Goal: Information Seeking & Learning: Learn about a topic

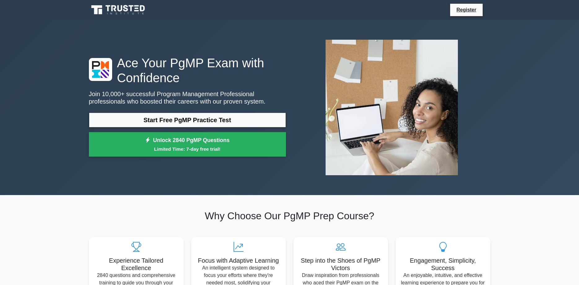
click at [105, 116] on link "Start Free PgMP Practice Test" at bounding box center [187, 119] width 197 height 15
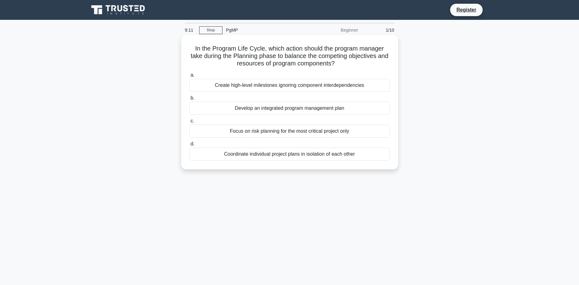
click at [298, 111] on div "Develop an integrated program management plan" at bounding box center [289, 108] width 201 height 13
click at [189, 100] on input "b. Develop an integrated program management plan" at bounding box center [189, 98] width 0 height 4
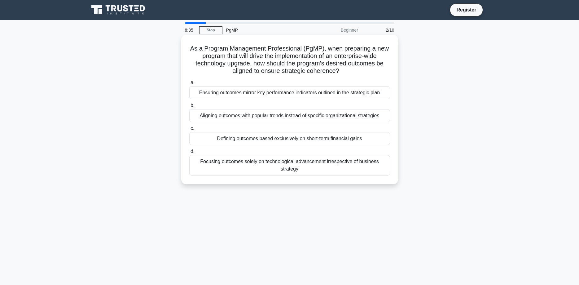
click at [304, 96] on div "Ensuring outcomes mirror key performance indicators outlined in the strategic p…" at bounding box center [289, 92] width 201 height 13
click at [189, 85] on input "a. Ensuring outcomes mirror key performance indicators outlined in the strategi…" at bounding box center [189, 83] width 0 height 4
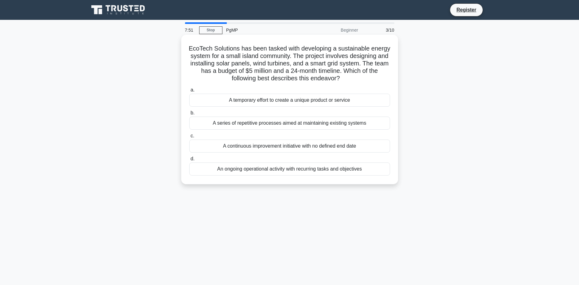
click at [310, 105] on div "A temporary effort to create a unique product or service" at bounding box center [289, 100] width 201 height 13
click at [189, 92] on input "a. A temporary effort to create a unique product or service" at bounding box center [189, 90] width 0 height 4
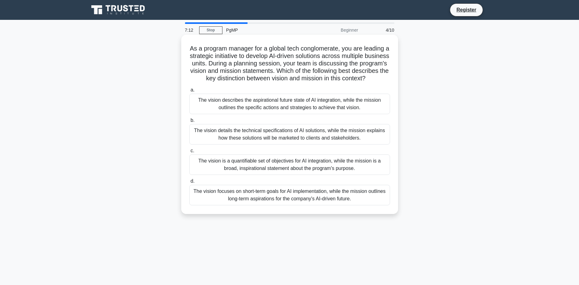
click at [314, 102] on div "The vision describes the aspirational future state of AI integration, while the…" at bounding box center [289, 104] width 201 height 20
click at [189, 92] on input "a. The vision describes the aspirational future state of AI integration, while …" at bounding box center [189, 90] width 0 height 4
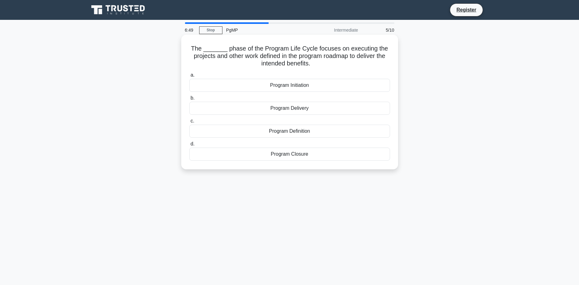
click at [312, 110] on div "Program Delivery" at bounding box center [289, 108] width 201 height 13
click at [189, 100] on input "b. Program Delivery" at bounding box center [189, 98] width 0 height 4
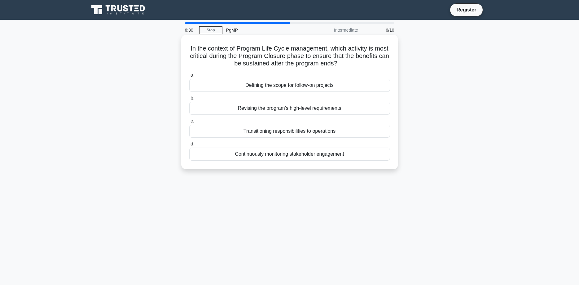
click at [224, 132] on div "Transitioning responsibilities to operations" at bounding box center [289, 131] width 201 height 13
click at [189, 123] on input "c. Transitioning responsibilities to operations" at bounding box center [189, 121] width 0 height 4
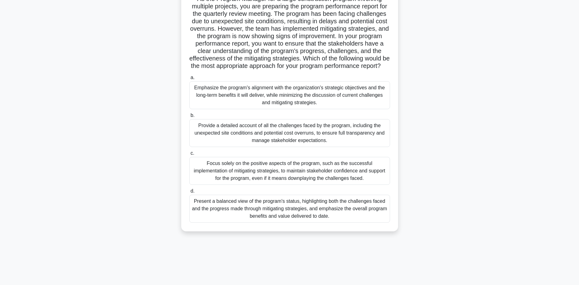
scroll to position [50, 0]
click at [211, 222] on div "Present a balanced view of the program's status, highlighting both the challeng…" at bounding box center [289, 208] width 201 height 28
click at [189, 193] on input "d. Present a balanced view of the program's status, highlighting both the chall…" at bounding box center [189, 191] width 0 height 4
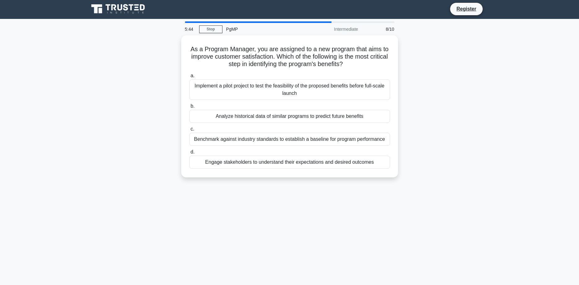
scroll to position [0, 0]
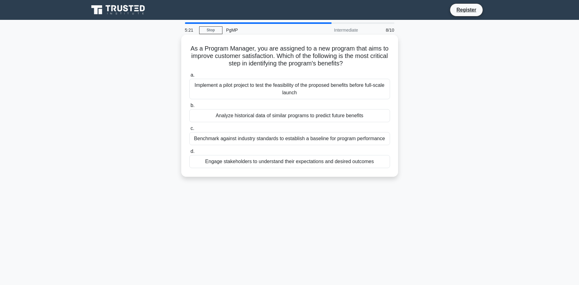
click at [243, 161] on div "Engage stakeholders to understand their expectations and desired outcomes" at bounding box center [289, 161] width 201 height 13
click at [189, 153] on input "d. Engage stakeholders to understand their expectations and desired outcomes" at bounding box center [189, 151] width 0 height 4
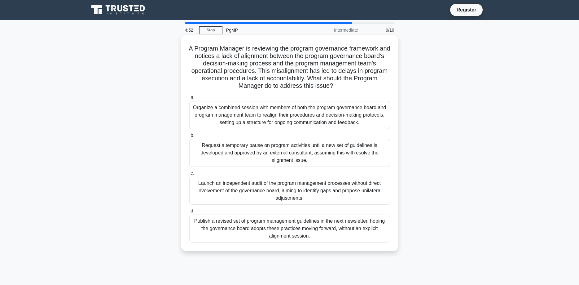
click at [248, 125] on div "Organize a combined session with members of both the program governance board a…" at bounding box center [289, 115] width 201 height 28
click at [189, 99] on input "a. Organize a combined session with members of both the program governance boar…" at bounding box center [189, 97] width 0 height 4
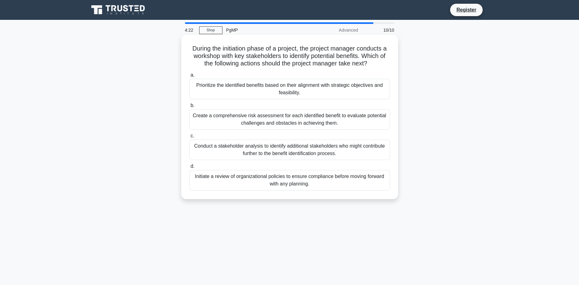
click at [222, 125] on div "Create a comprehensive risk assessment for each identified benefit to evaluate …" at bounding box center [289, 119] width 201 height 20
click at [189, 108] on input "b. Create a comprehensive risk assessment for each identified benefit to evalua…" at bounding box center [189, 105] width 0 height 4
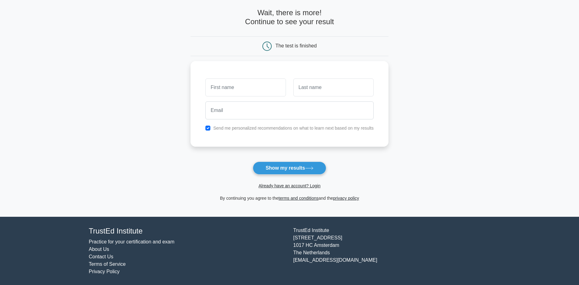
scroll to position [27, 0]
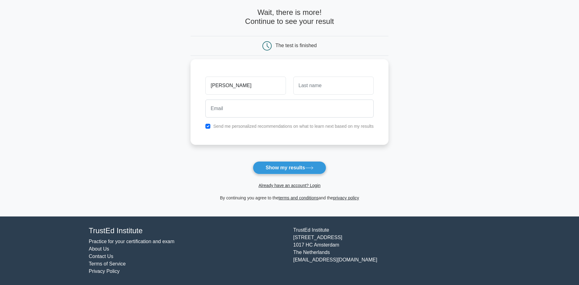
type input "Carmine Montemurro"
click at [226, 108] on input "email" at bounding box center [289, 108] width 168 height 18
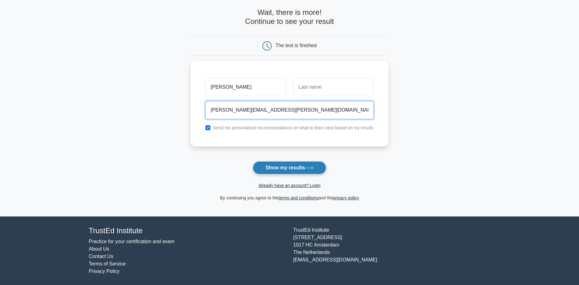
type input "carmine.montemurro@gmail.com"
click at [264, 165] on button "Show my results" at bounding box center [289, 167] width 73 height 13
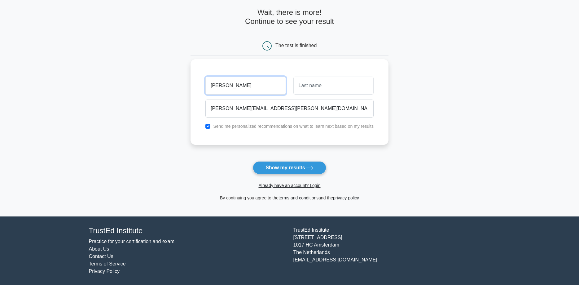
click at [261, 84] on input "Carmine Montemurro" at bounding box center [245, 86] width 80 height 18
type input "[PERSON_NAME]"
click at [310, 83] on input "text" at bounding box center [333, 86] width 80 height 18
type input "Montemurro"
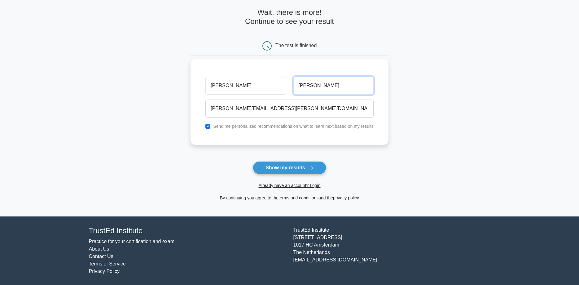
click at [253, 161] on button "Show my results" at bounding box center [289, 167] width 73 height 13
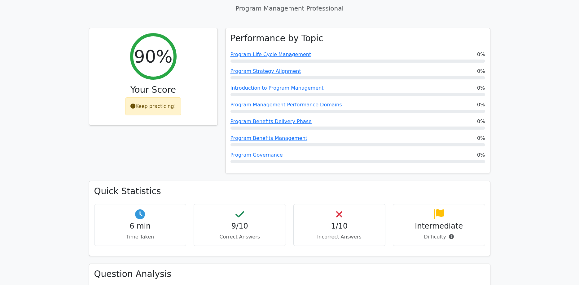
scroll to position [221, 0]
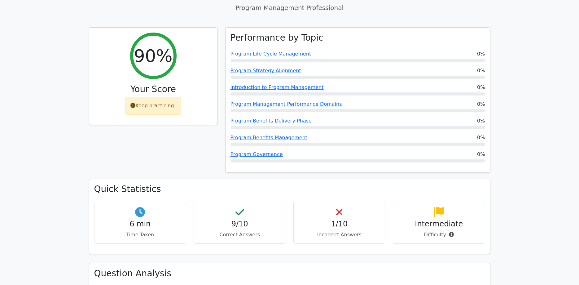
click at [331, 219] on h4 "1/10" at bounding box center [340, 223] width 82 height 9
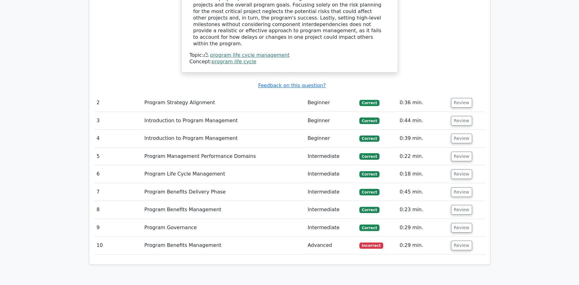
scroll to position [727, 0]
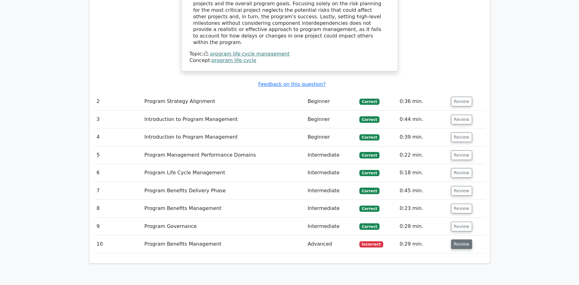
click at [459, 239] on button "Review" at bounding box center [461, 244] width 21 height 10
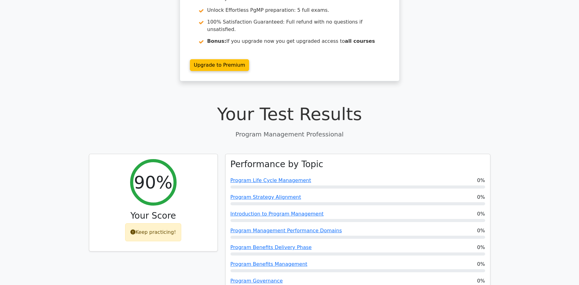
scroll to position [0, 0]
